Goal: Task Accomplishment & Management: Manage account settings

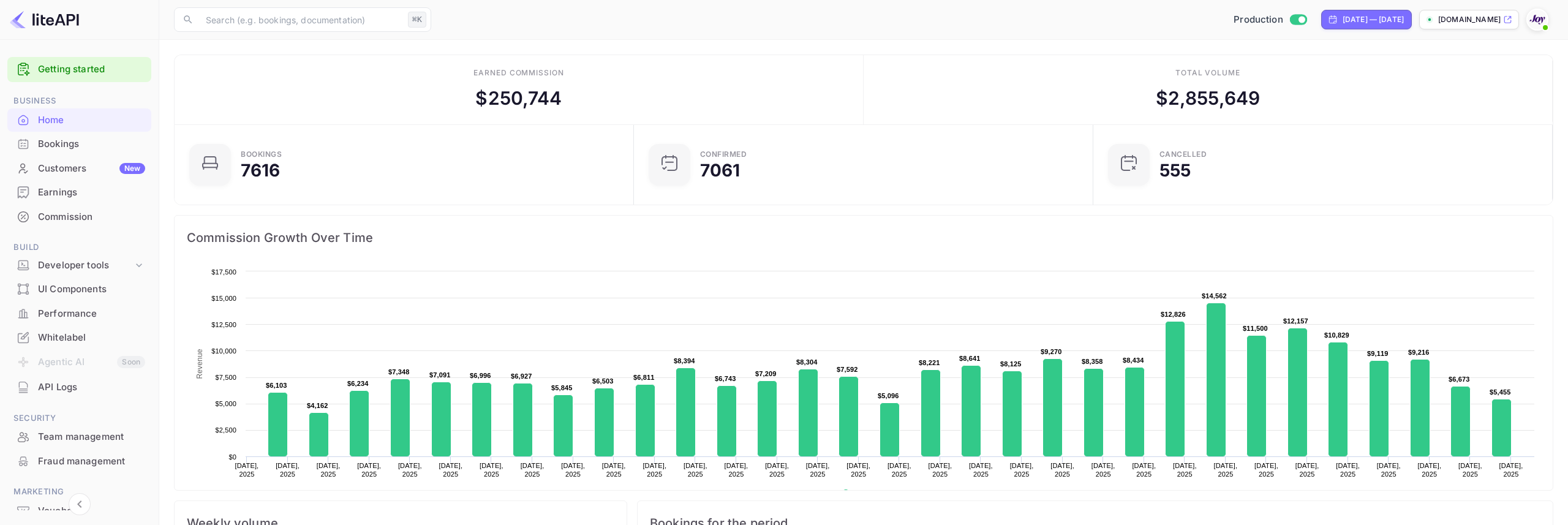
click at [943, 0] on div "​ ⌘K ​ Production Jul 25, 2025 — Aug 24, 2025 stays.withjoy.com" at bounding box center [864, 19] width 1409 height 39
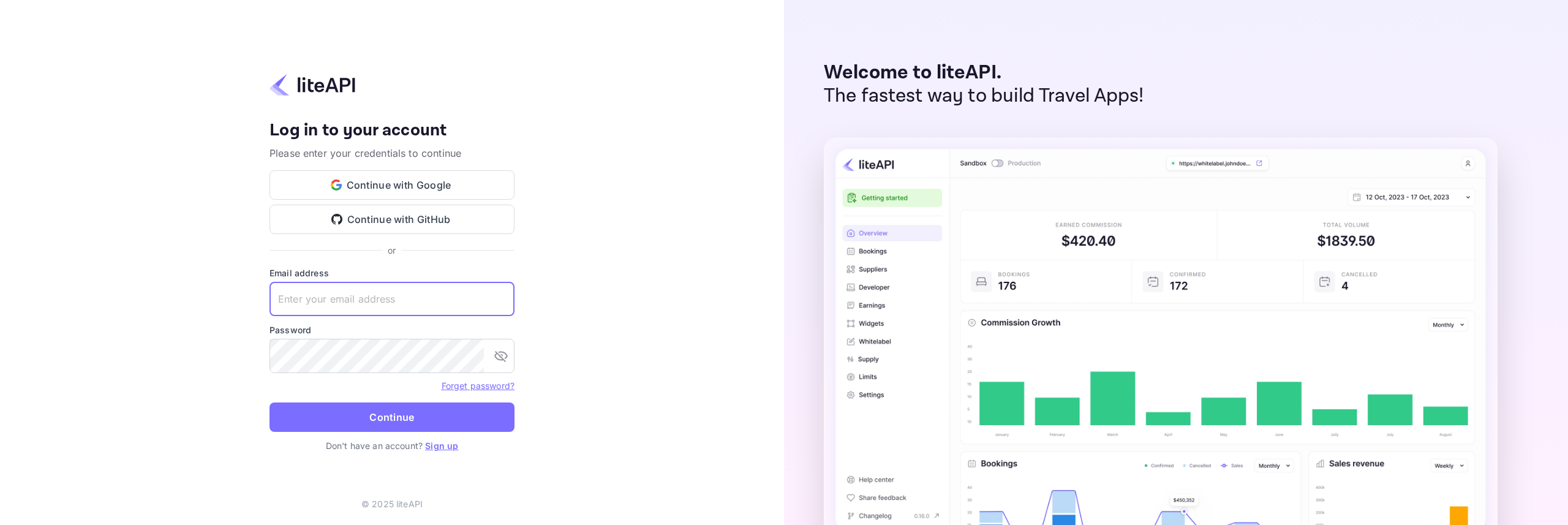
click at [329, 301] on input "text" at bounding box center [392, 299] width 245 height 35
type input "[EMAIL_ADDRESS][DOMAIN_NAME]"
click at [371, 414] on button "Continue" at bounding box center [392, 417] width 245 height 29
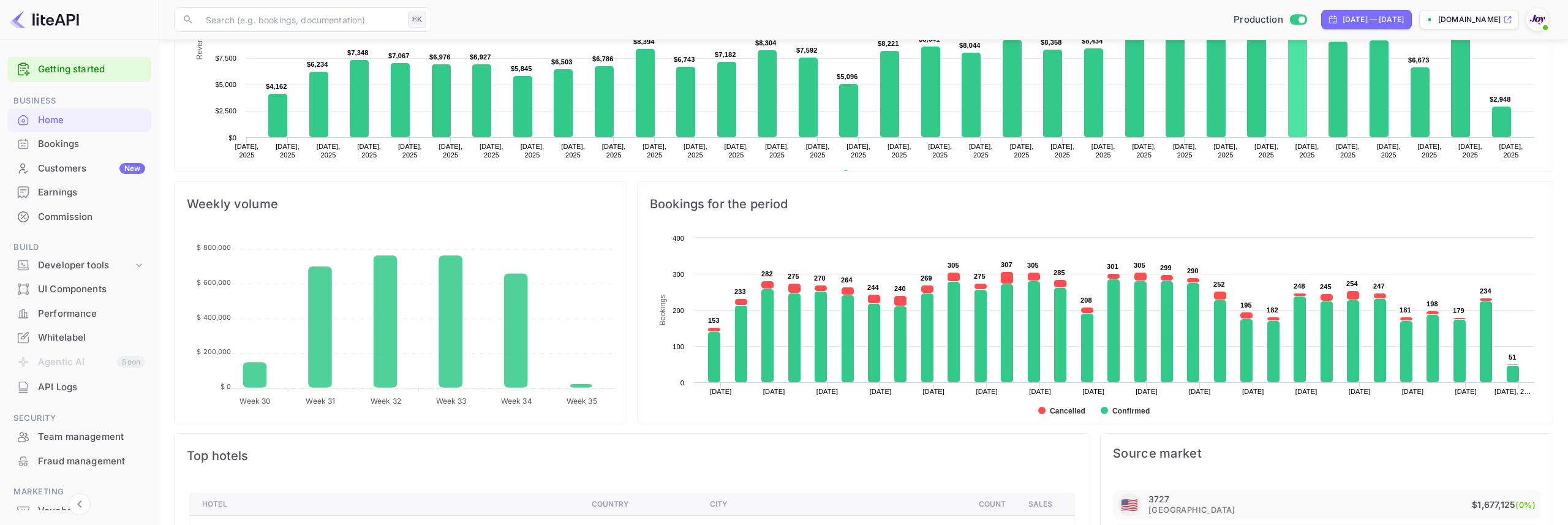
scroll to position [321, 0]
